Goal: Task Accomplishment & Management: Use online tool/utility

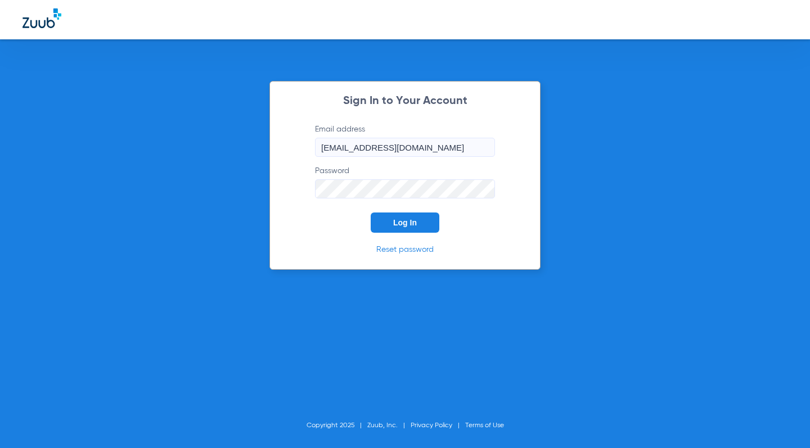
click at [396, 219] on span "Log In" at bounding box center [405, 222] width 24 height 9
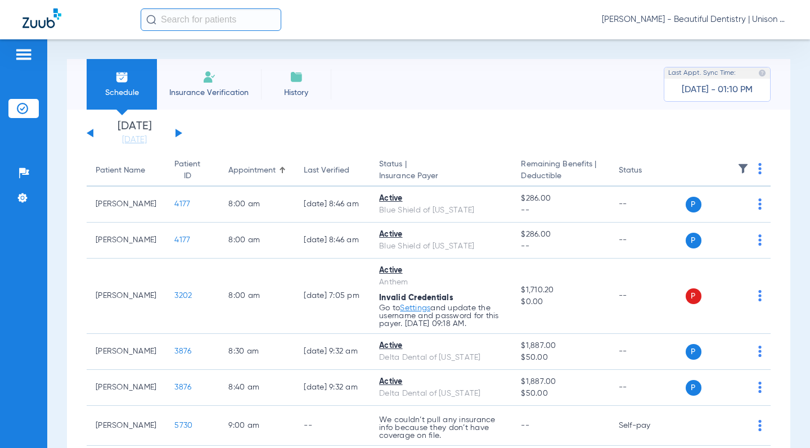
click at [174, 132] on div "[DATE] [DATE] [DATE] [DATE] [DATE] [DATE] [DATE] [DATE] [DATE] [DATE] [DATE] [D…" at bounding box center [135, 133] width 96 height 25
click at [176, 133] on button at bounding box center [178, 133] width 7 height 8
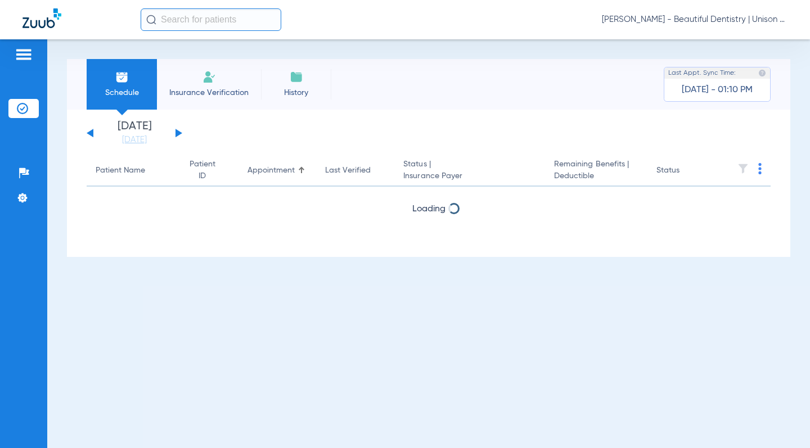
click at [80, 192] on div "[DATE] [DATE] [DATE] [DATE] [DATE] [DATE] [DATE] [DATE] [DATE] [DATE] [DATE] [D…" at bounding box center [428, 183] width 723 height 147
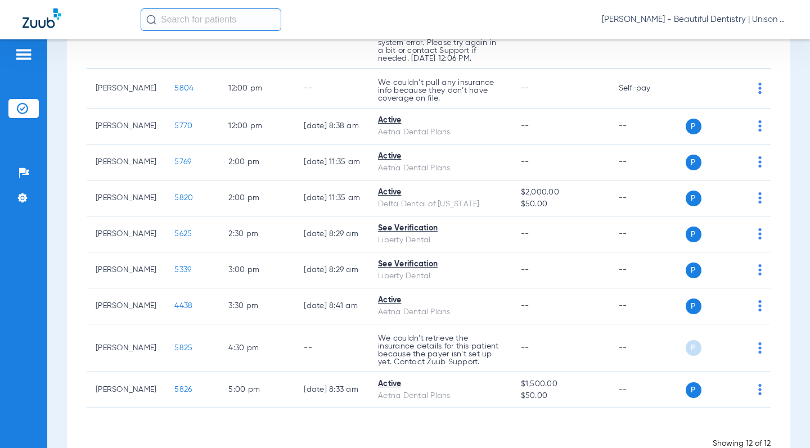
scroll to position [281, 0]
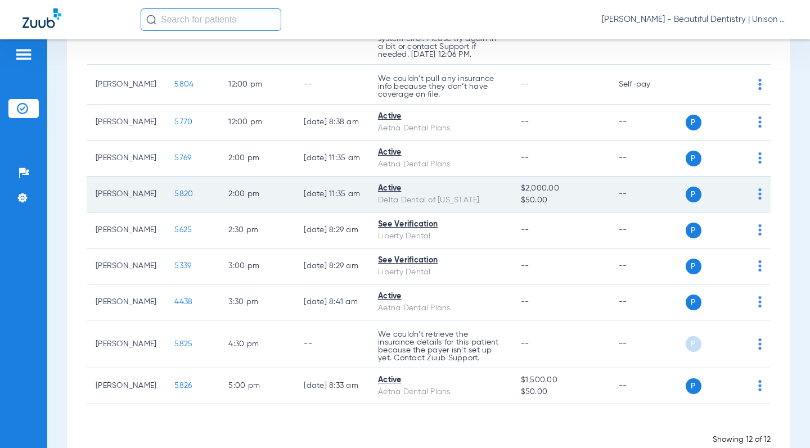
click at [174, 194] on span "5820" at bounding box center [183, 194] width 19 height 8
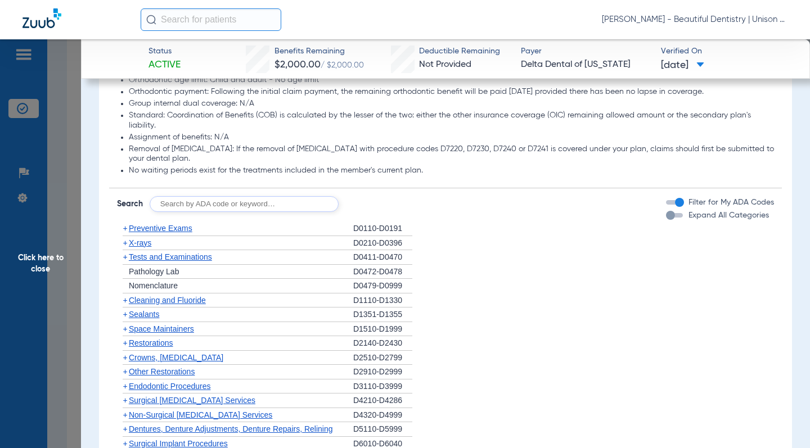
scroll to position [787, 0]
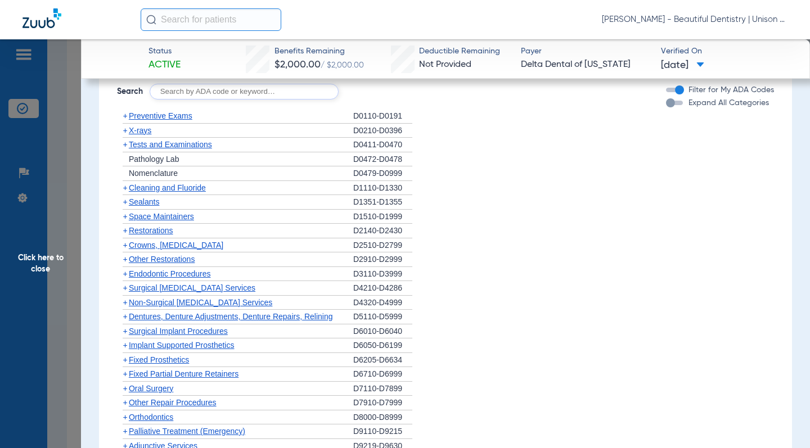
click at [508, 211] on li "+ Space Maintainers D1510-D1999" at bounding box center [445, 217] width 657 height 15
click at [524, 217] on li "+ Space Maintainers D1510-D1999" at bounding box center [445, 217] width 657 height 15
click at [460, 188] on li "+ Cleaning and Fluoride D1110-D1330" at bounding box center [445, 188] width 657 height 15
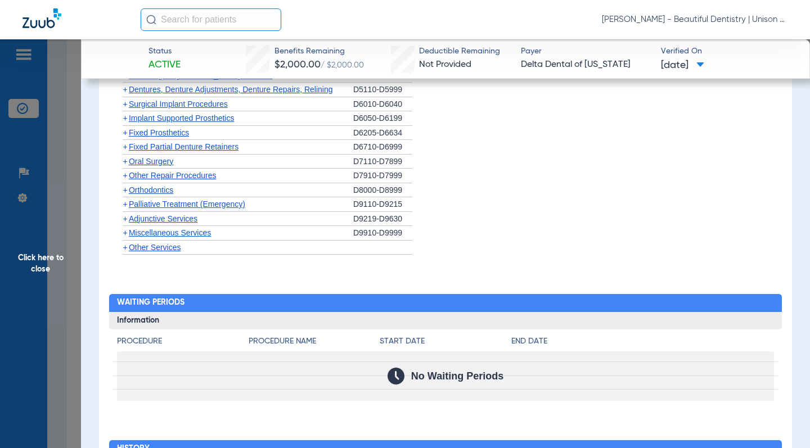
scroll to position [1012, 0]
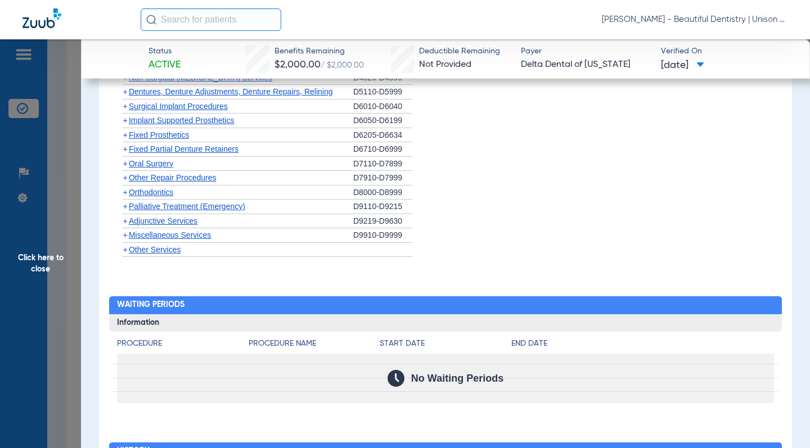
click at [125, 222] on span "+" at bounding box center [125, 221] width 4 height 9
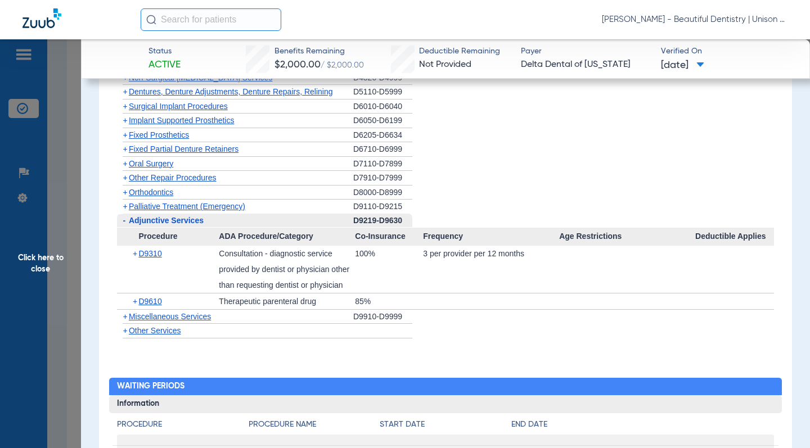
click at [434, 147] on li "+ Fixed Partial Denture Retainers D6710-D6999" at bounding box center [445, 149] width 657 height 15
click at [75, 154] on span "Click here to close" at bounding box center [40, 263] width 81 height 448
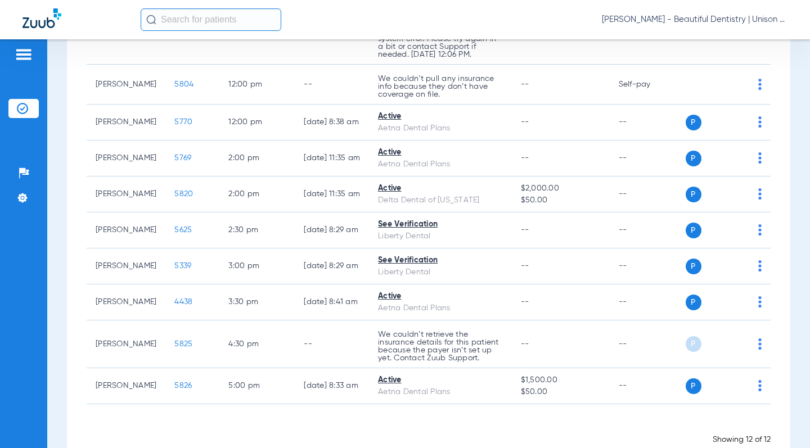
scroll to position [317, 0]
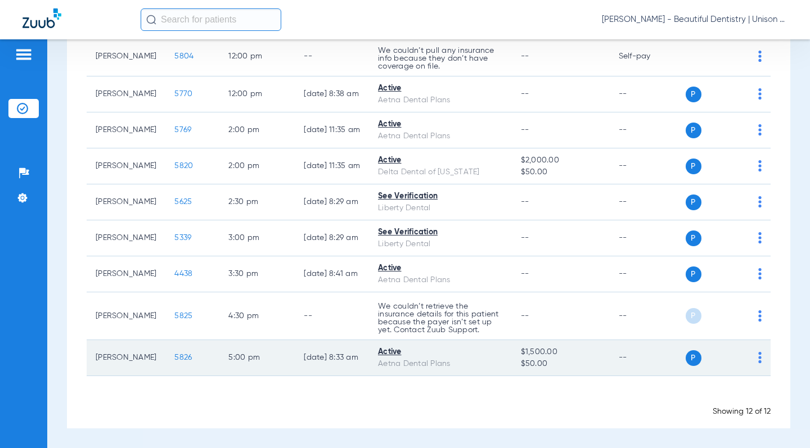
click at [175, 358] on span "5826" at bounding box center [182, 358] width 17 height 8
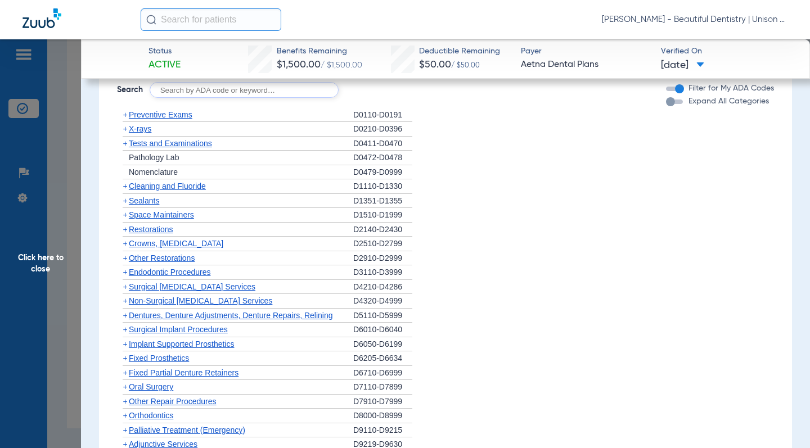
scroll to position [562, 0]
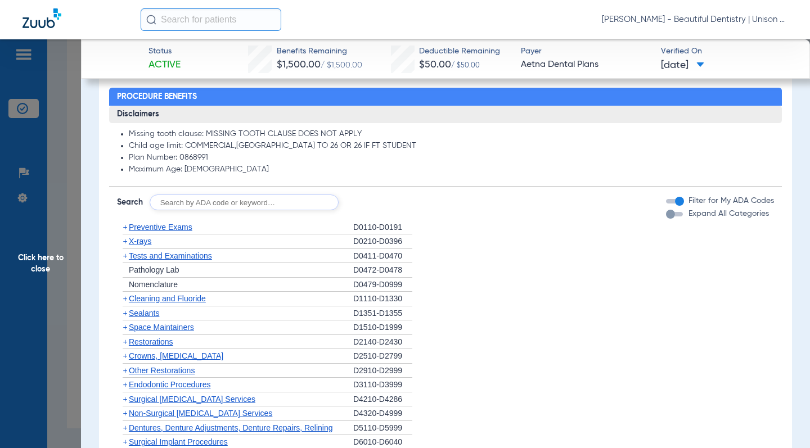
click at [474, 231] on li "+ Preventive Exams D0110-D0191" at bounding box center [445, 227] width 657 height 15
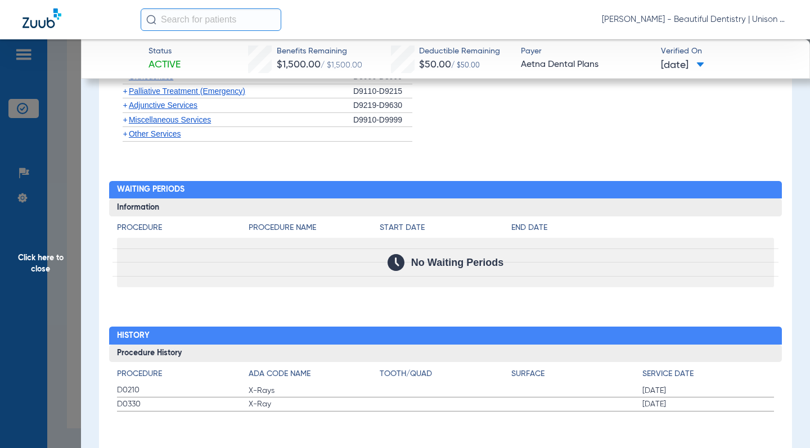
scroll to position [1016, 0]
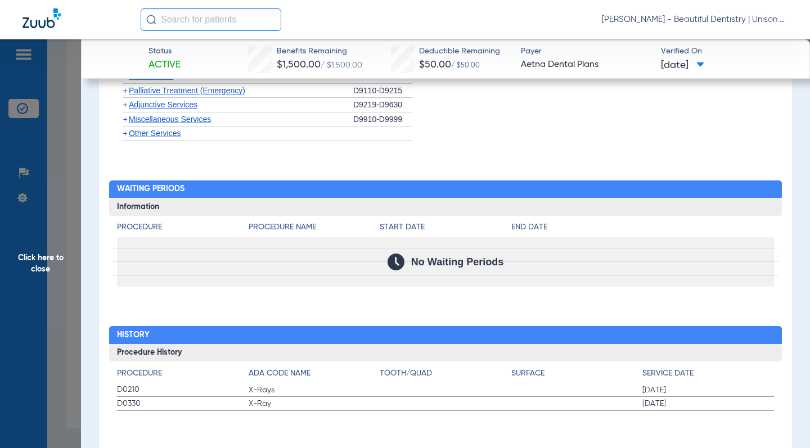
click at [262, 160] on div "Procedure Benefits Disclaimers Missing tooth clause: MISSING TOOTH CLAUSE DOES …" at bounding box center [445, 43] width 692 height 836
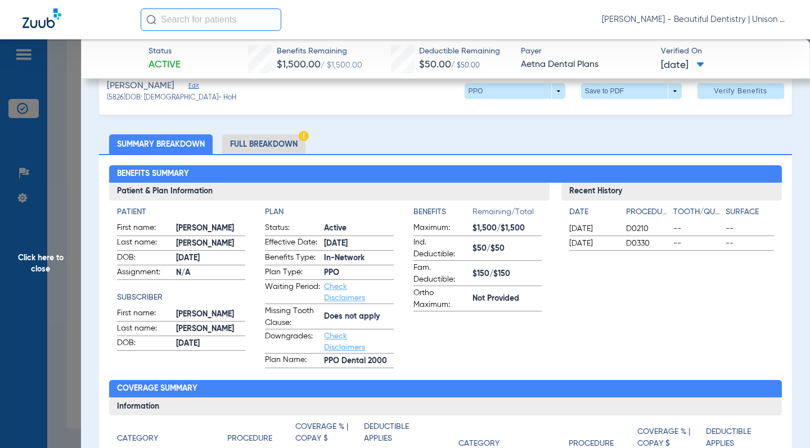
scroll to position [0, 0]
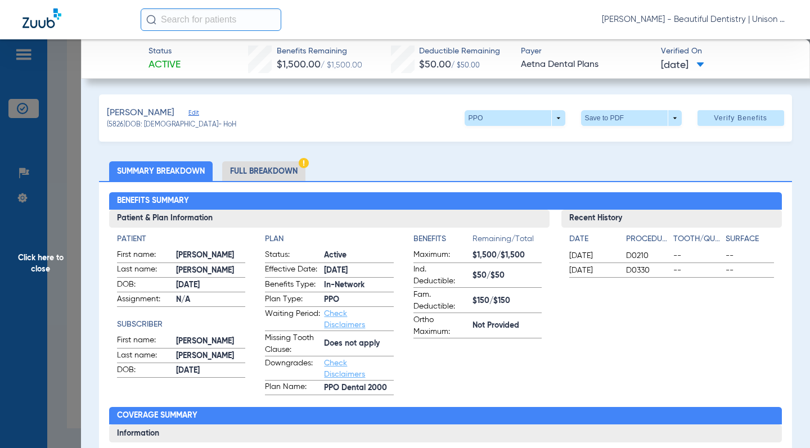
click at [68, 146] on span "Click here to close" at bounding box center [40, 263] width 81 height 448
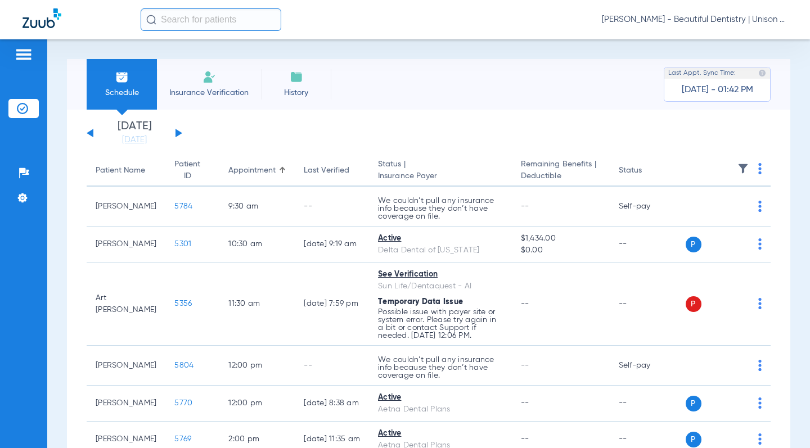
click at [89, 130] on div "[DATE] [DATE] [DATE] [DATE] [DATE] [DATE] [DATE] [DATE] [DATE] [DATE] [DATE] [D…" at bounding box center [135, 133] width 96 height 25
click at [95, 135] on div "[DATE] [DATE] [DATE] [DATE] [DATE] [DATE] [DATE] [DATE] [DATE] [DATE] [DATE] [D…" at bounding box center [135, 133] width 96 height 25
click at [89, 135] on div "[DATE] [DATE] [DATE] [DATE] [DATE] [DATE] [DATE] [DATE] [DATE] [DATE] [DATE] [D…" at bounding box center [135, 133] width 96 height 25
click at [88, 133] on button at bounding box center [90, 133] width 7 height 8
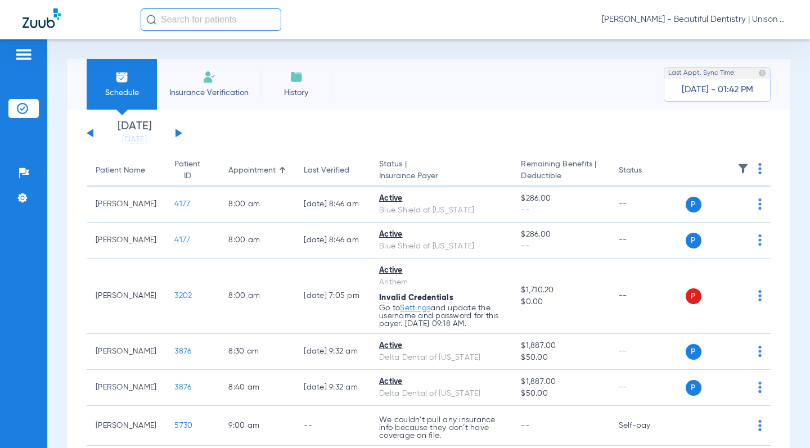
click at [246, 131] on app-single-date-navigator "[DATE] [DATE] [DATE] [DATE] [DATE] [DATE] [DATE] [DATE] [DATE] [DATE] [DATE] [D…" at bounding box center [429, 133] width 684 height 25
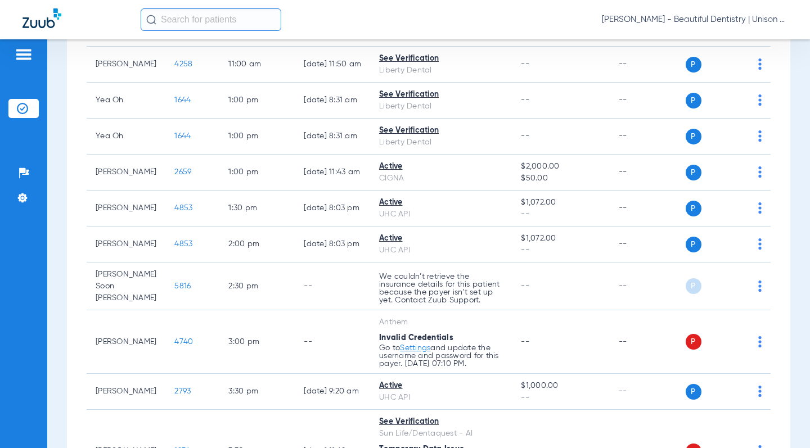
scroll to position [685, 0]
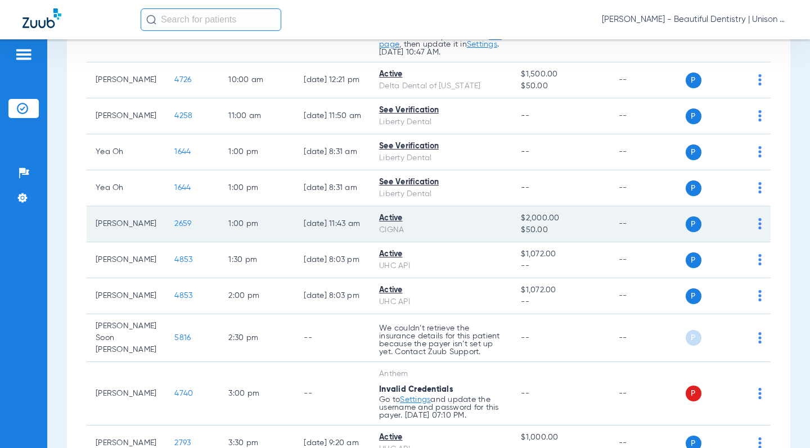
click at [174, 223] on span "2659" at bounding box center [182, 224] width 17 height 8
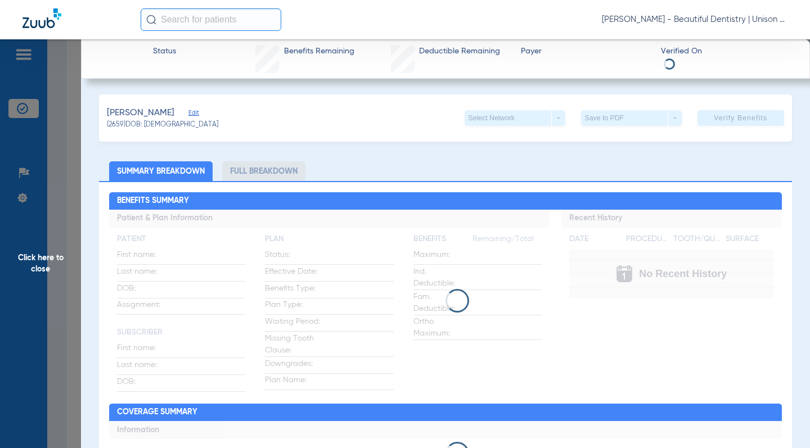
click at [359, 174] on ul "Summary Breakdown Full Breakdown" at bounding box center [445, 171] width 692 height 20
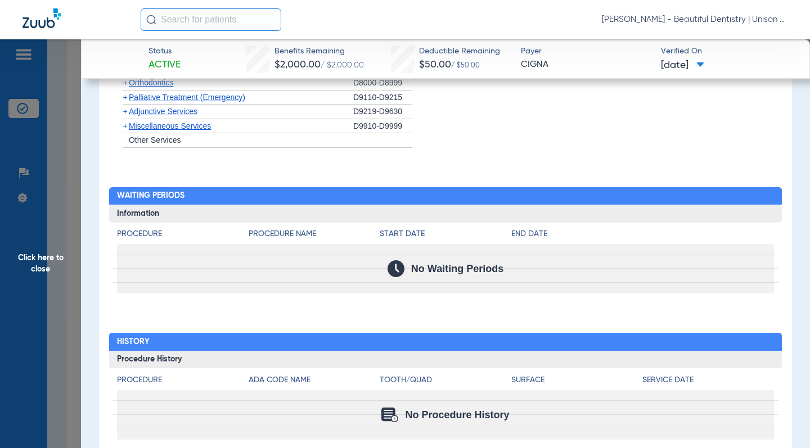
scroll to position [1051, 0]
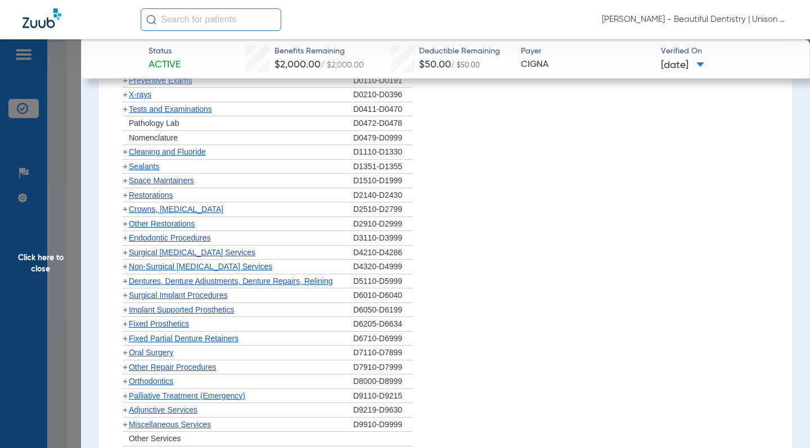
click at [497, 214] on li "+ Crowns, [MEDICAL_DATA] D2510-D2799" at bounding box center [445, 209] width 657 height 15
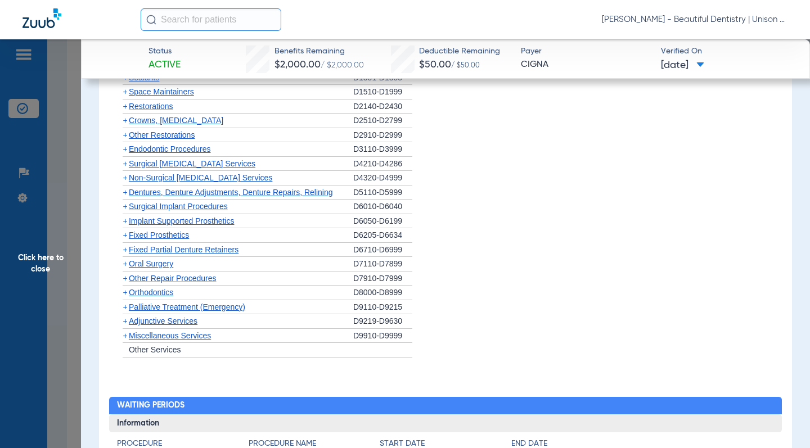
scroll to position [826, 0]
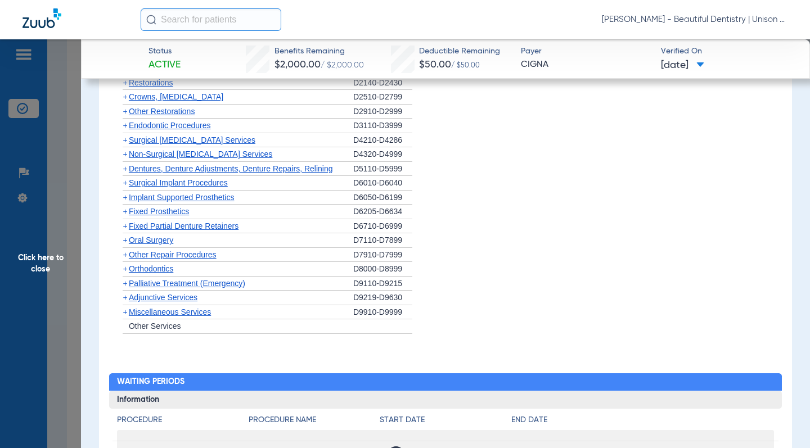
click at [124, 245] on span "+" at bounding box center [125, 240] width 4 height 9
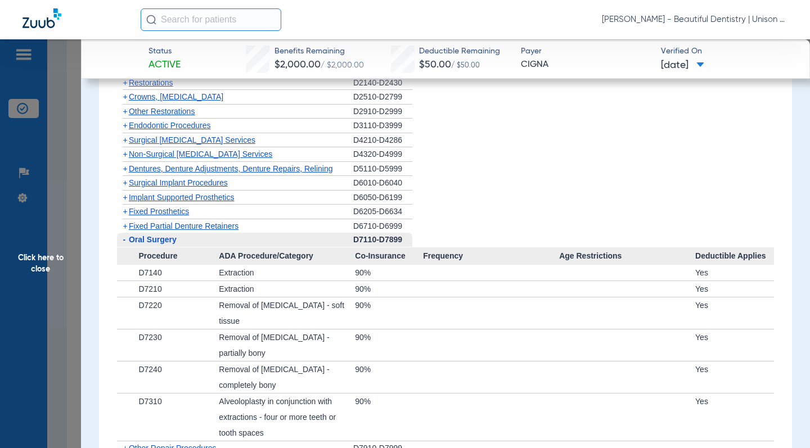
click at [491, 219] on li "+ Fixed Prosthetics D6205-D6634" at bounding box center [445, 212] width 657 height 15
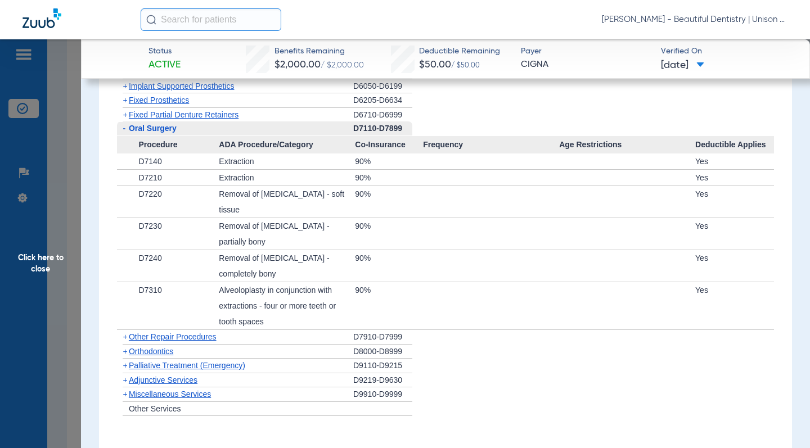
scroll to position [939, 0]
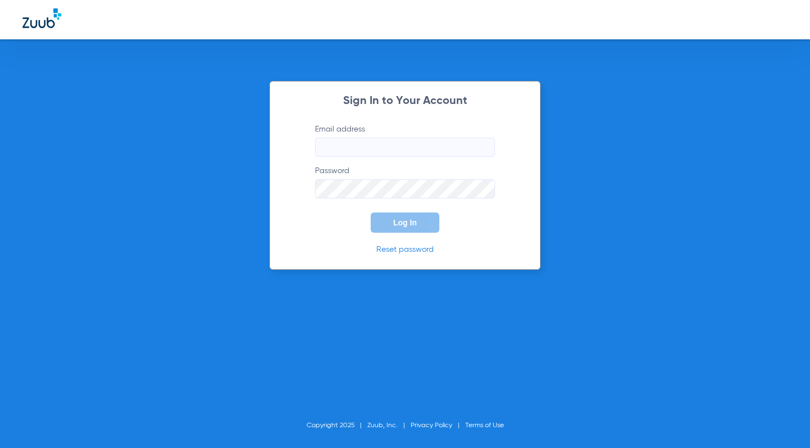
type input "[EMAIL_ADDRESS][DOMAIN_NAME]"
click at [387, 220] on button "Log In" at bounding box center [405, 223] width 69 height 20
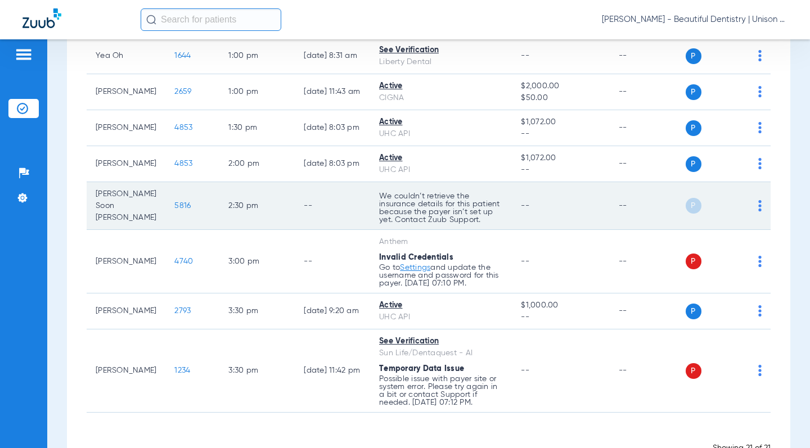
scroll to position [797, 0]
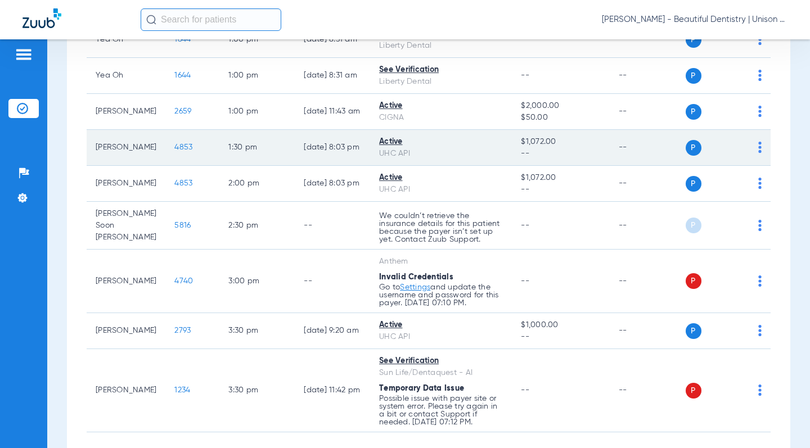
click at [174, 148] on span "4853" at bounding box center [183, 147] width 18 height 8
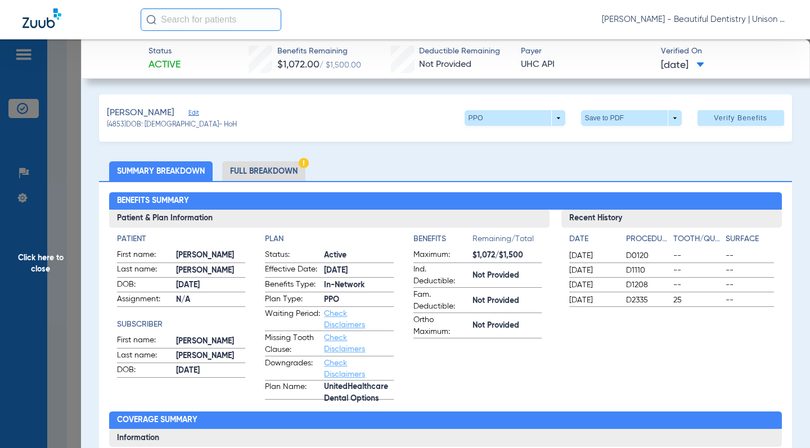
scroll to position [56, 0]
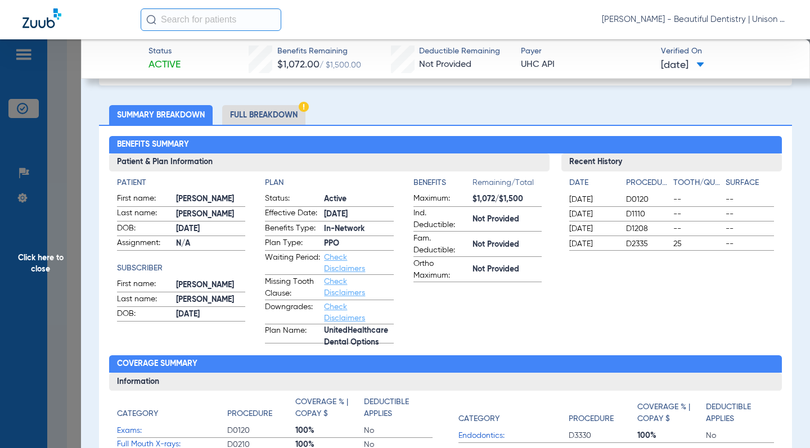
click at [269, 116] on li "Full Breakdown" at bounding box center [263, 115] width 83 height 20
